Goal: Task Accomplishment & Management: Use online tool/utility

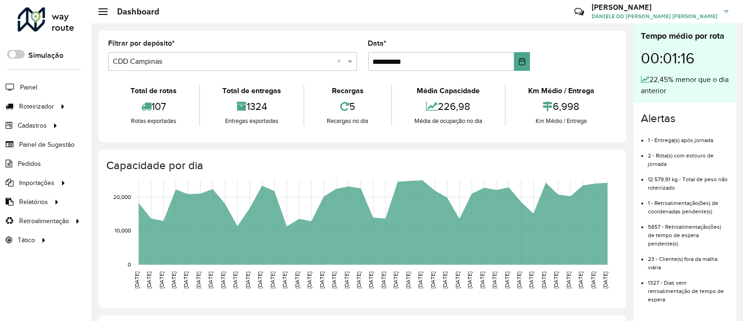
scroll to position [5, 3]
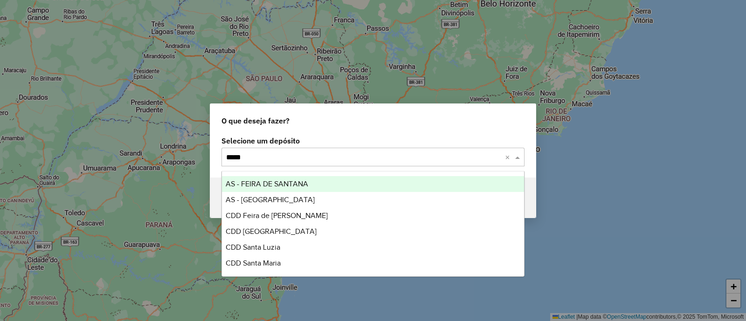
type input "*****"
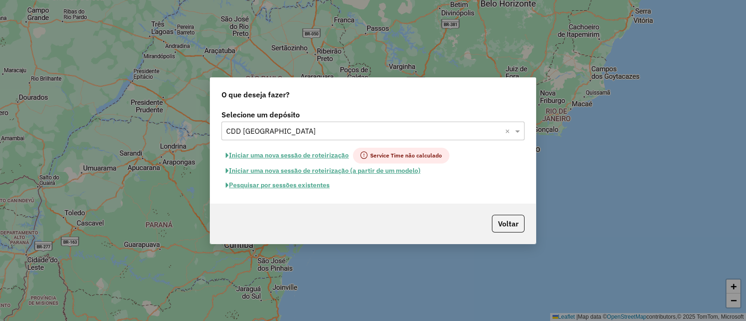
click at [317, 185] on button "Pesquisar por sessões existentes" at bounding box center [277, 185] width 112 height 14
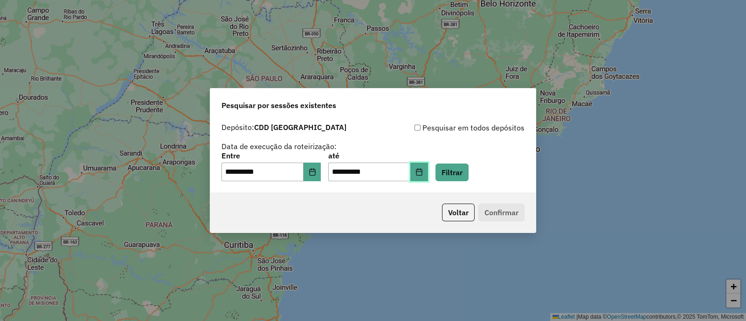
click at [428, 177] on button "Choose Date" at bounding box center [419, 172] width 18 height 19
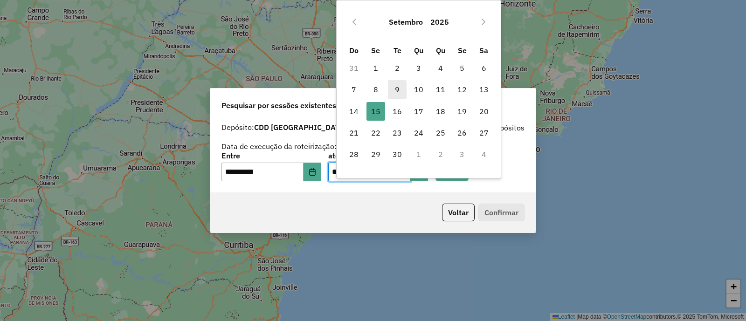
click at [397, 87] on span "9" at bounding box center [397, 89] width 19 height 19
type input "**********"
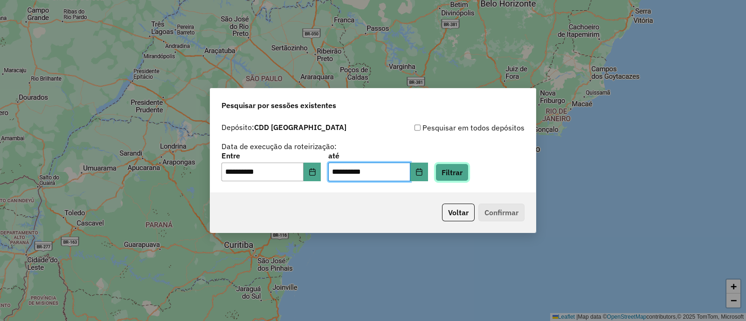
click at [453, 180] on button "Filtrar" at bounding box center [451, 173] width 33 height 18
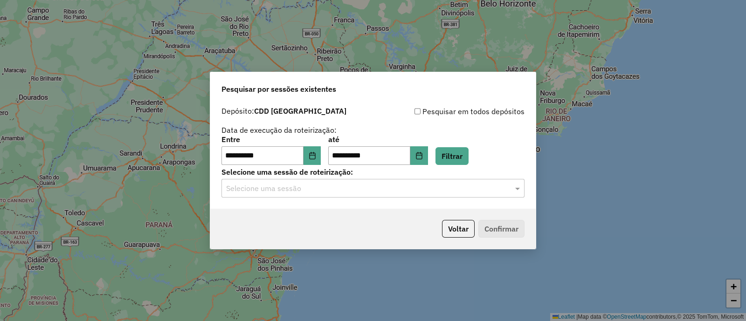
click at [327, 190] on input "text" at bounding box center [363, 188] width 275 height 11
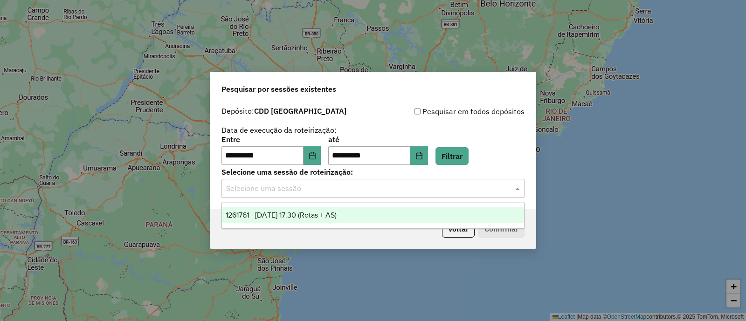
click at [315, 215] on span "1261761 - 09/09/2025 17:30 (Rotas + AS)" at bounding box center [281, 215] width 111 height 8
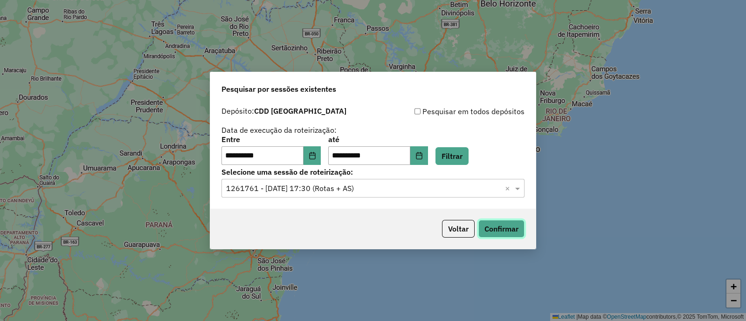
click at [508, 225] on button "Confirmar" at bounding box center [501, 229] width 46 height 18
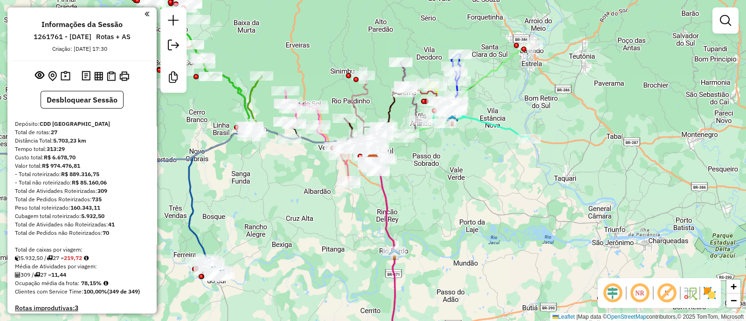
click at [612, 290] on em at bounding box center [612, 293] width 22 height 22
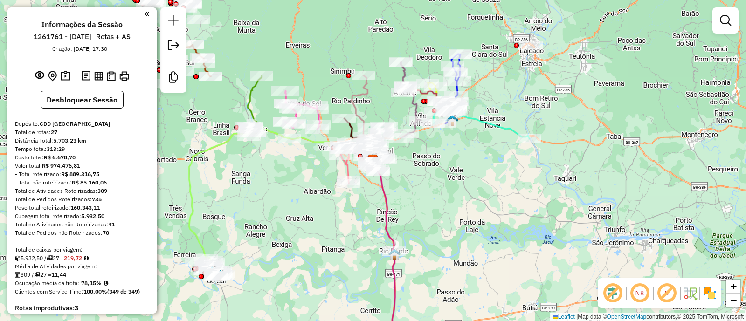
click at [671, 291] on em at bounding box center [666, 293] width 22 height 22
drag, startPoint x: 705, startPoint y: 290, endPoint x: 688, endPoint y: 281, distance: 19.0
click at [706, 290] on img at bounding box center [709, 293] width 15 height 15
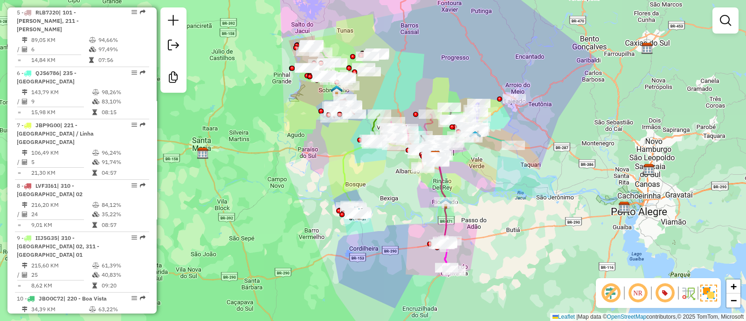
scroll to position [621, 0]
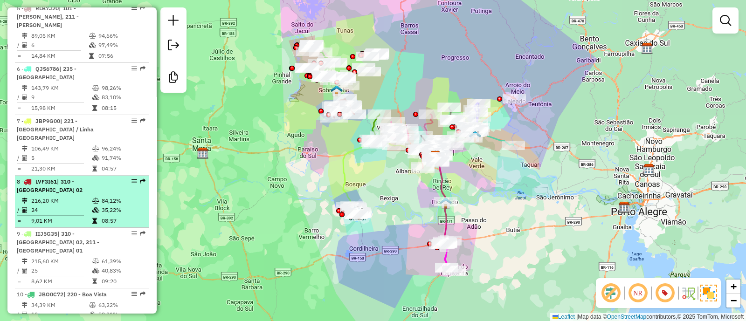
click at [51, 196] on td "216,20 KM" at bounding box center [61, 200] width 61 height 9
select select "**********"
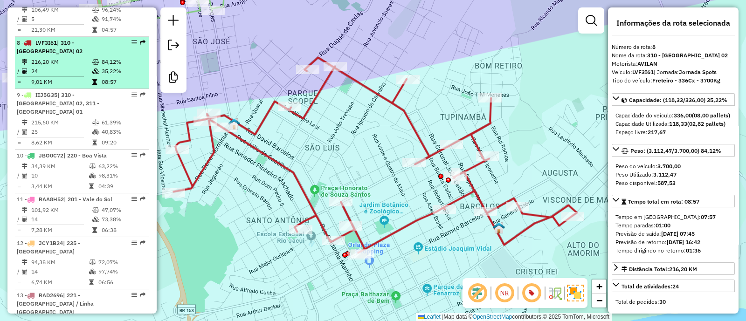
scroll to position [776, 0]
